Goal: Transaction & Acquisition: Purchase product/service

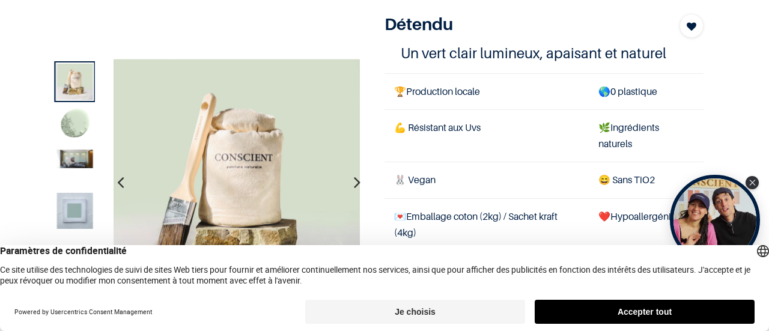
scroll to position [105, 0]
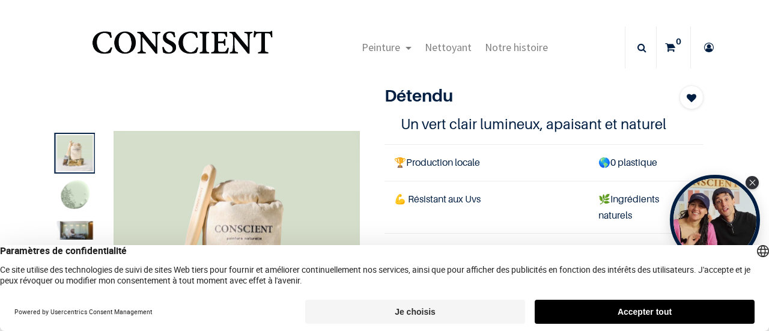
scroll to position [1, 0]
click at [73, 188] on img at bounding box center [75, 196] width 36 height 36
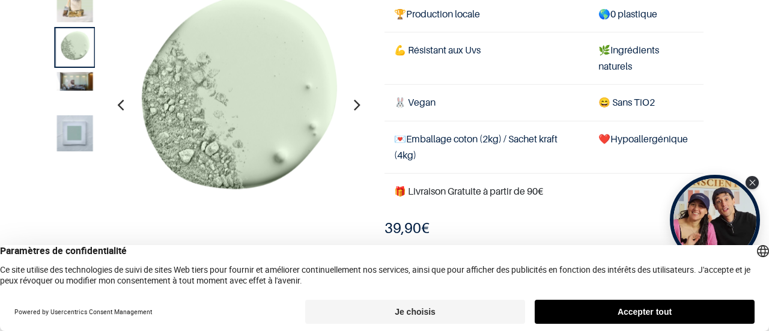
scroll to position [79, 0]
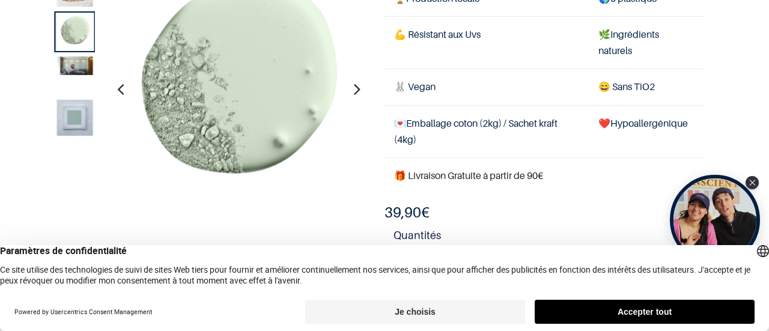
scroll to position [94, 0]
click at [77, 72] on img at bounding box center [75, 66] width 36 height 19
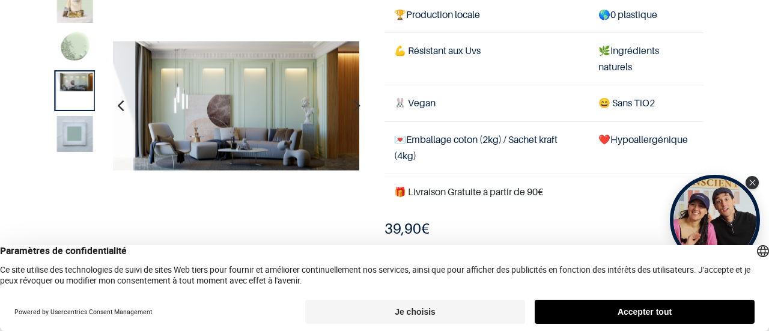
scroll to position [78, 0]
